Goal: Task Accomplishment & Management: Complete application form

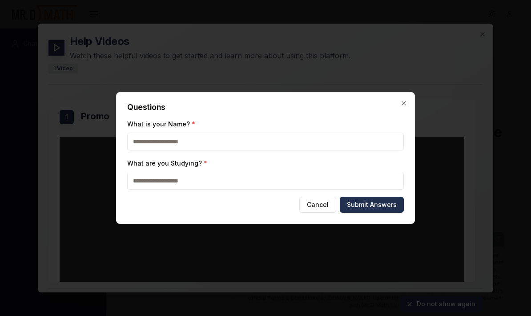
click at [164, 144] on input "What is your Name? *" at bounding box center [265, 141] width 276 height 18
type input "******"
click at [220, 184] on input "What are you Studying? *" at bounding box center [265, 181] width 276 height 18
type input "*"
type input "******"
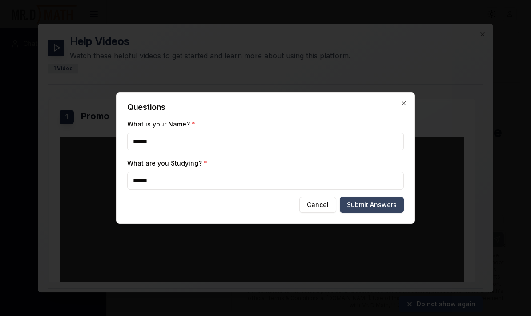
click at [360, 206] on button "Submit Answers" at bounding box center [372, 204] width 64 height 16
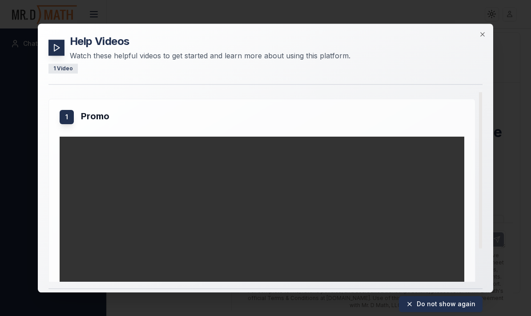
scroll to position [-1, 0]
click at [55, 43] on icon at bounding box center [56, 47] width 9 height 9
click at [61, 110] on div "1" at bounding box center [67, 117] width 14 height 14
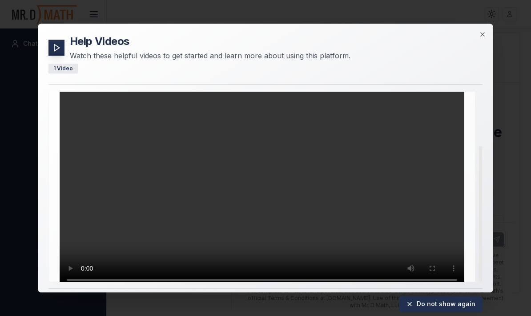
click at [255, 195] on video "Your browser does not support the video tag." at bounding box center [262, 176] width 405 height 228
click at [255, 195] on video "Your browser does not support the video tag." at bounding box center [262, 178] width 405 height 228
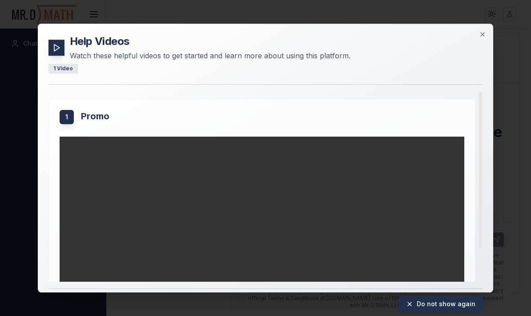
scroll to position [0, 0]
click at [481, 31] on icon "button" at bounding box center [482, 34] width 7 height 7
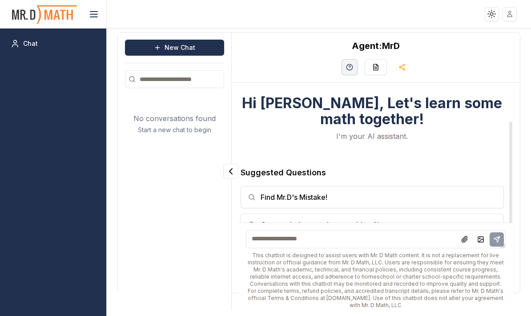
scroll to position [38, 0]
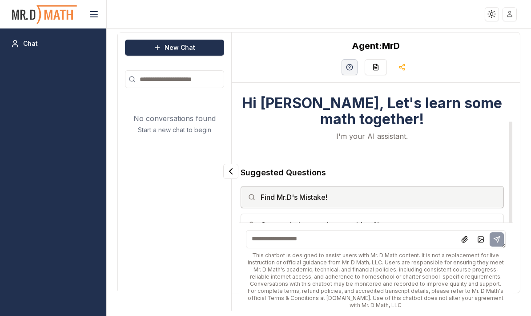
click at [359, 197] on button "Find Mr.D's Mistake!" at bounding box center [371, 197] width 263 height 22
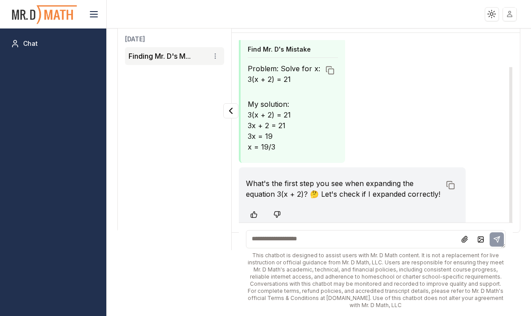
scroll to position [32, 0]
click at [329, 69] on rect at bounding box center [331, 71] width 5 height 5
click at [327, 69] on icon at bounding box center [329, 70] width 9 height 9
click at [233, 109] on icon "Collapse panel" at bounding box center [230, 110] width 11 height 11
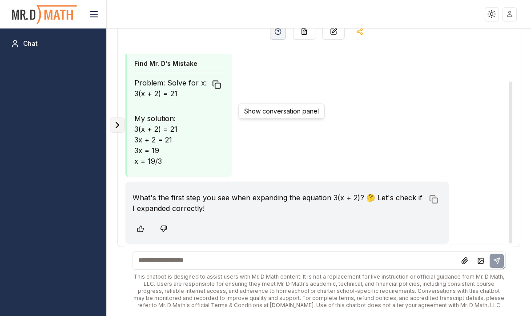
scroll to position [46, 0]
click at [120, 123] on icon "Expand panel" at bounding box center [117, 125] width 11 height 11
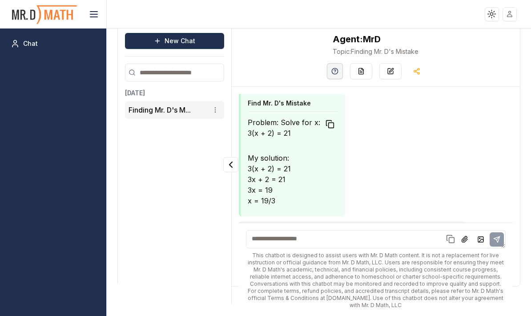
scroll to position [7, 0]
click at [270, 247] on textarea at bounding box center [376, 239] width 260 height 18
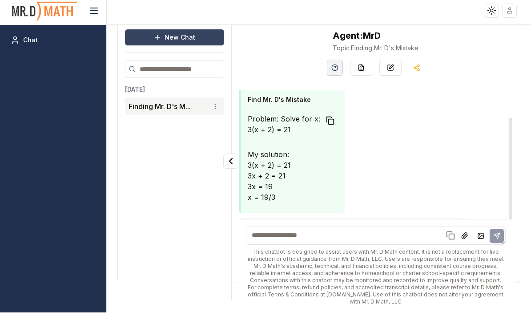
click at [171, 37] on button "New Chat" at bounding box center [174, 41] width 99 height 16
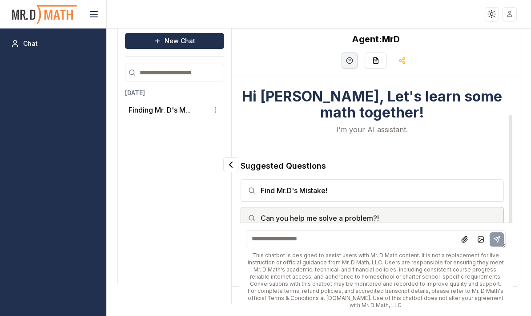
scroll to position [38, 0]
click at [317, 223] on button "Can you help me solve a problem?!" at bounding box center [371, 218] width 263 height 22
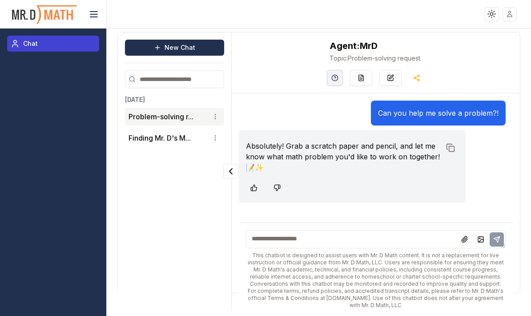
scroll to position [0, 0]
